Goal: Navigation & Orientation: Find specific page/section

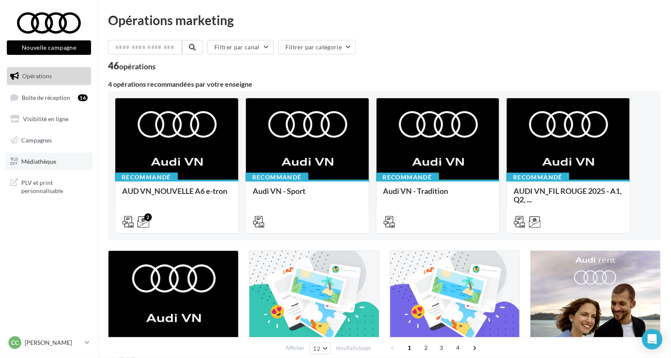
click at [34, 163] on span "Médiathèque" at bounding box center [38, 160] width 35 height 7
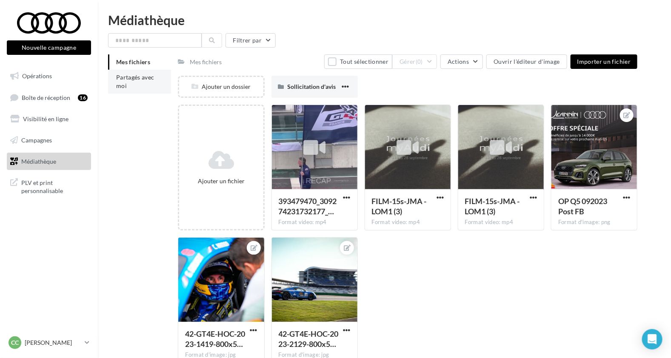
click at [123, 80] on span "Partagés avec moi" at bounding box center [135, 82] width 38 height 16
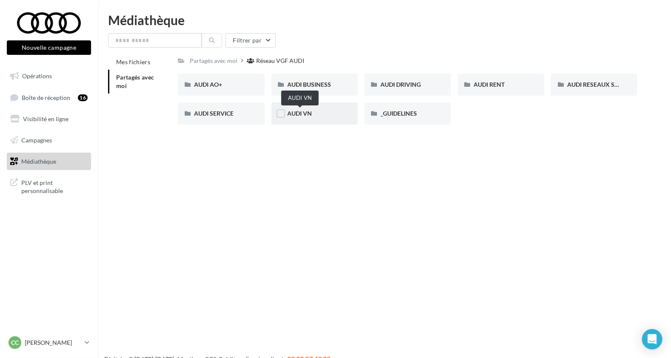
click at [304, 114] on span "AUDI VN" at bounding box center [300, 113] width 25 height 7
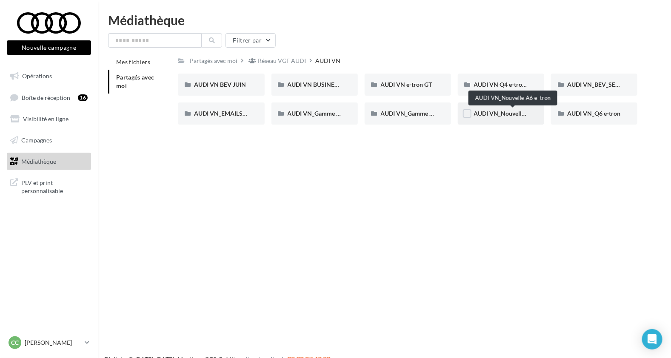
click at [501, 114] on span "AUDI VN_Nouvelle A6 e-tron" at bounding box center [513, 113] width 78 height 7
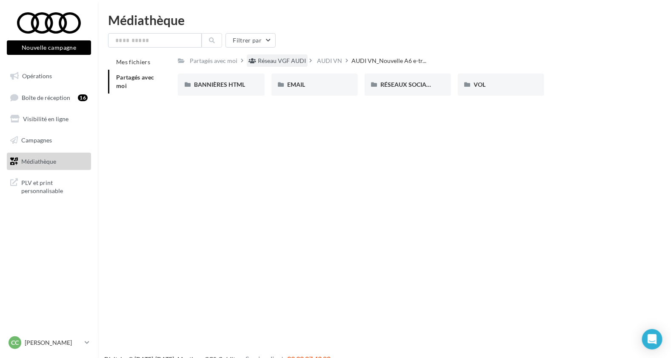
click at [296, 57] on div "Réseau VGF AUDI" at bounding box center [282, 61] width 48 height 9
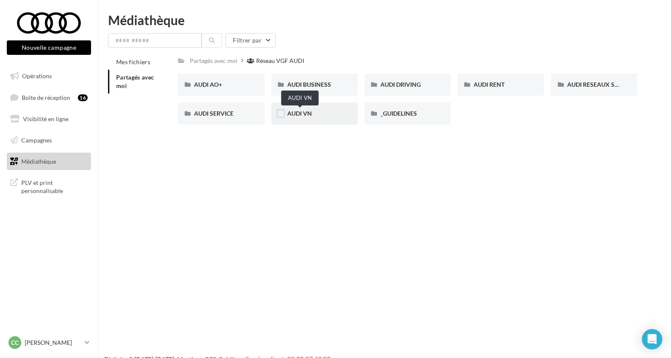
click at [306, 111] on span "AUDI VN" at bounding box center [300, 113] width 25 height 7
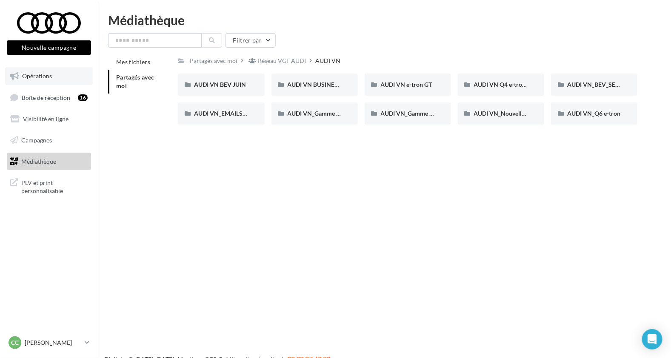
click at [35, 77] on span "Opérations" at bounding box center [37, 75] width 30 height 7
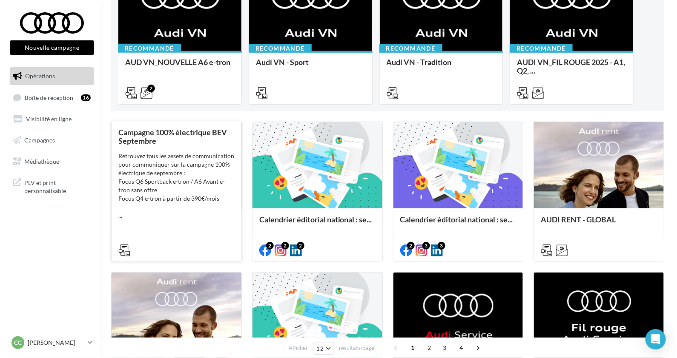
scroll to position [124, 0]
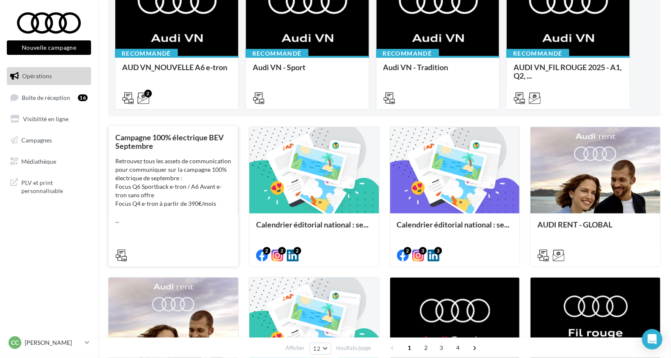
click at [212, 219] on div "Retrouvez tous les assets de communication pour communiquer sur la campagne 100…" at bounding box center [173, 191] width 116 height 68
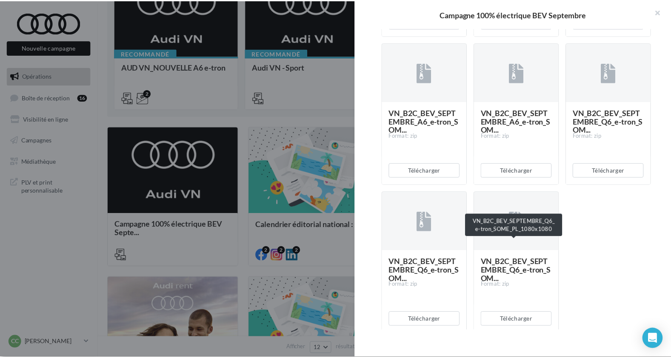
scroll to position [824, 0]
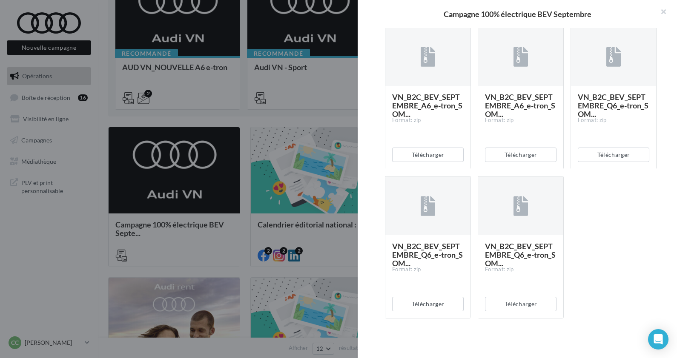
click at [282, 162] on div at bounding box center [338, 179] width 677 height 358
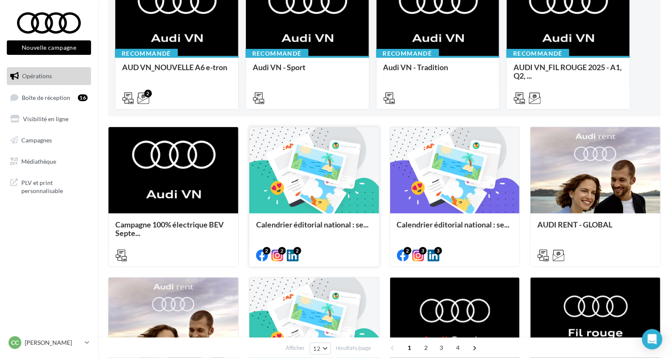
scroll to position [0, 0]
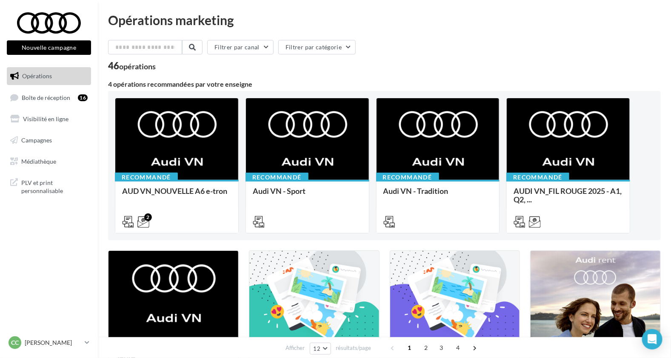
drag, startPoint x: 21, startPoint y: 353, endPoint x: 26, endPoint y: 356, distance: 5.9
click at [22, 353] on div "Cc [PERSON_NAME] audi-ceco-77210" at bounding box center [49, 346] width 98 height 23
click at [35, 352] on div "Cc [PERSON_NAME] audi-ceco-77210" at bounding box center [49, 346] width 98 height 23
click at [35, 339] on p "[PERSON_NAME]" at bounding box center [53, 343] width 57 height 9
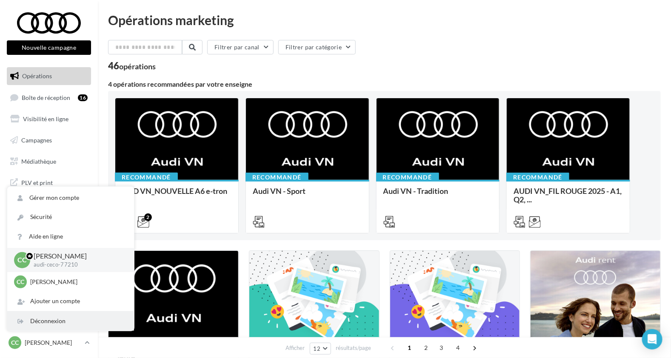
click at [34, 327] on div "Déconnexion" at bounding box center [70, 321] width 127 height 19
